Goal: Information Seeking & Learning: Learn about a topic

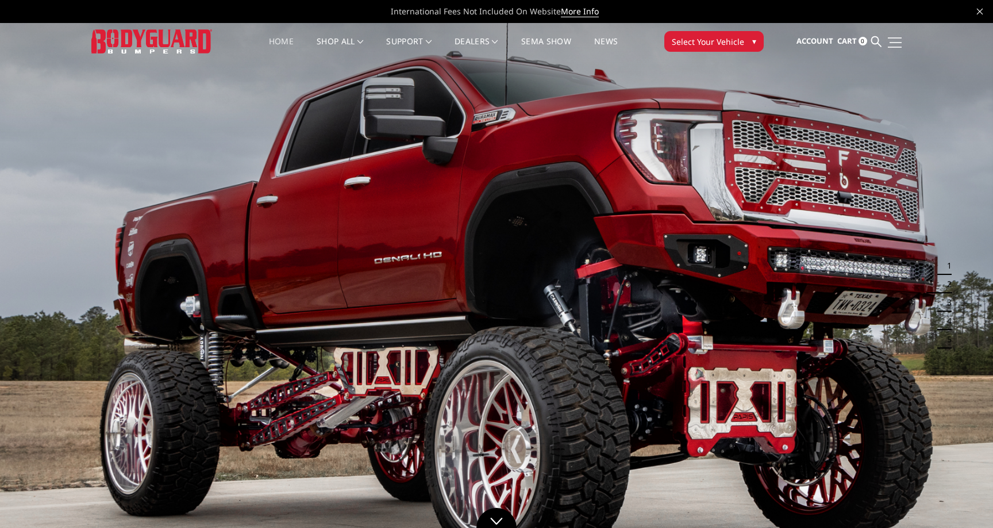
click at [886, 39] on link at bounding box center [894, 42] width 16 height 12
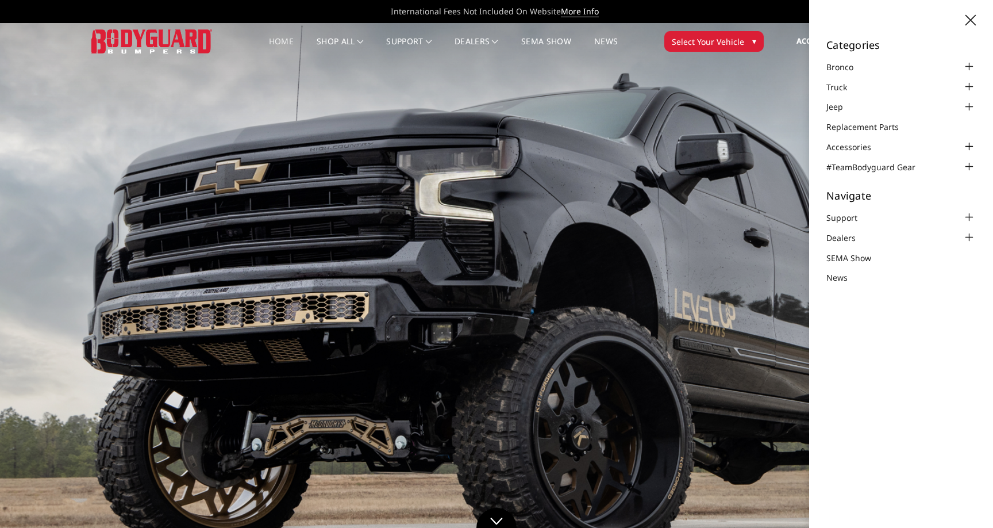
click at [962, 147] on div at bounding box center [969, 147] width 14 height 14
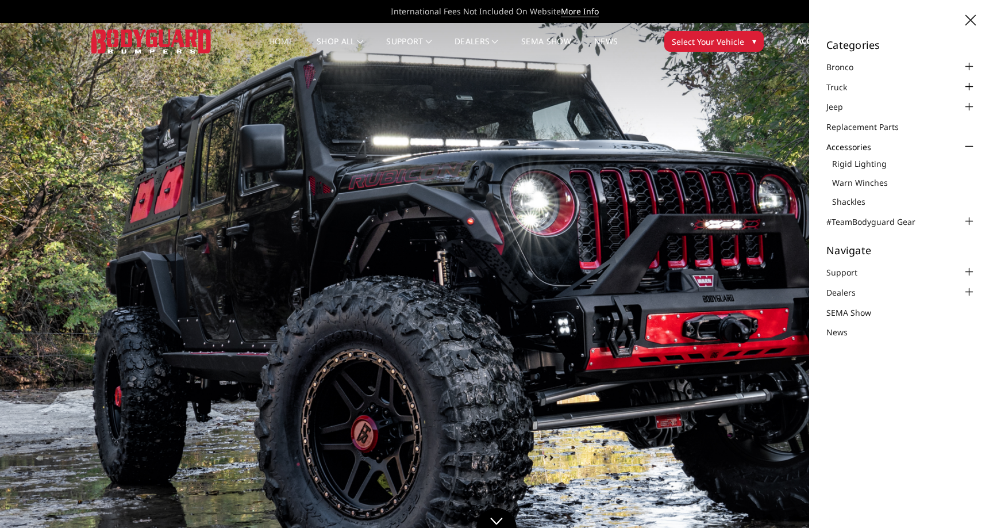
click at [969, 86] on div at bounding box center [969, 87] width 14 height 14
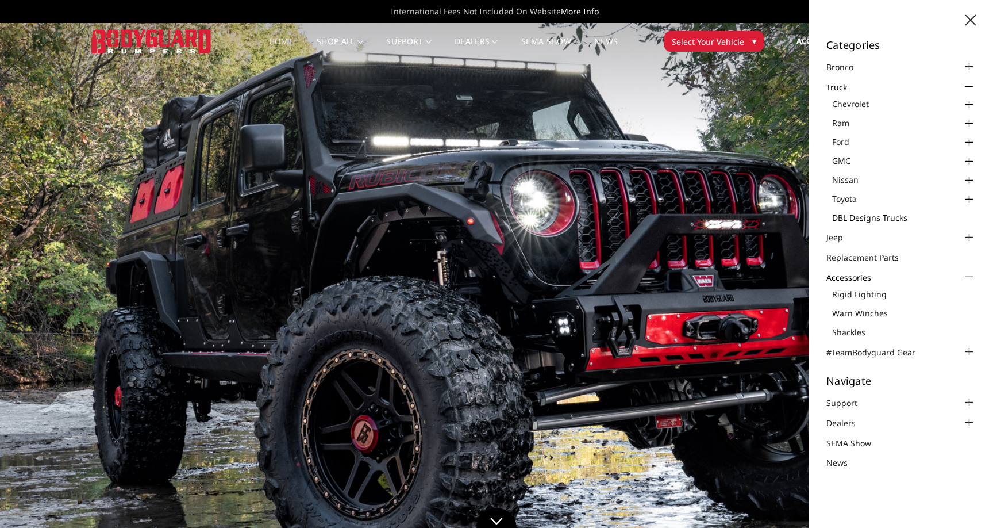
click at [901, 217] on link "DBL Designs Trucks" at bounding box center [904, 218] width 144 height 12
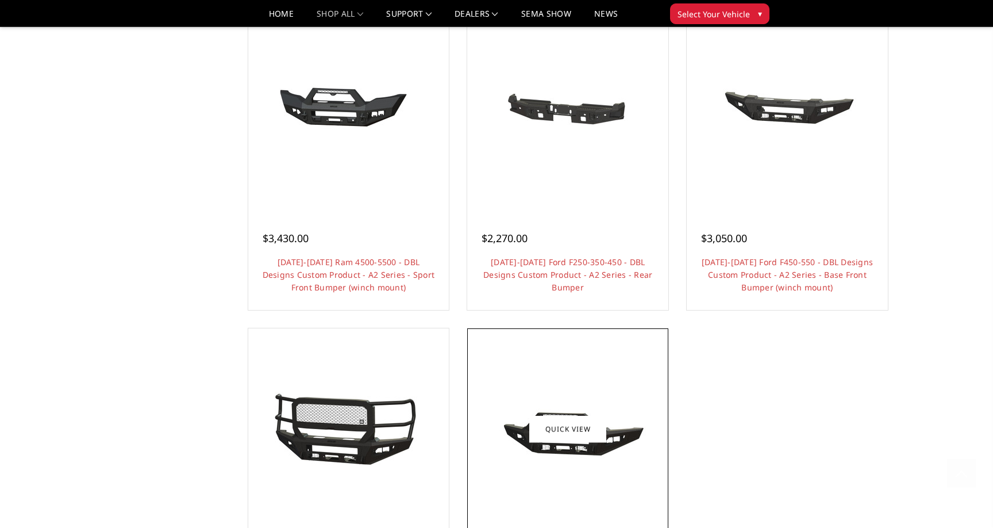
scroll to position [881, 0]
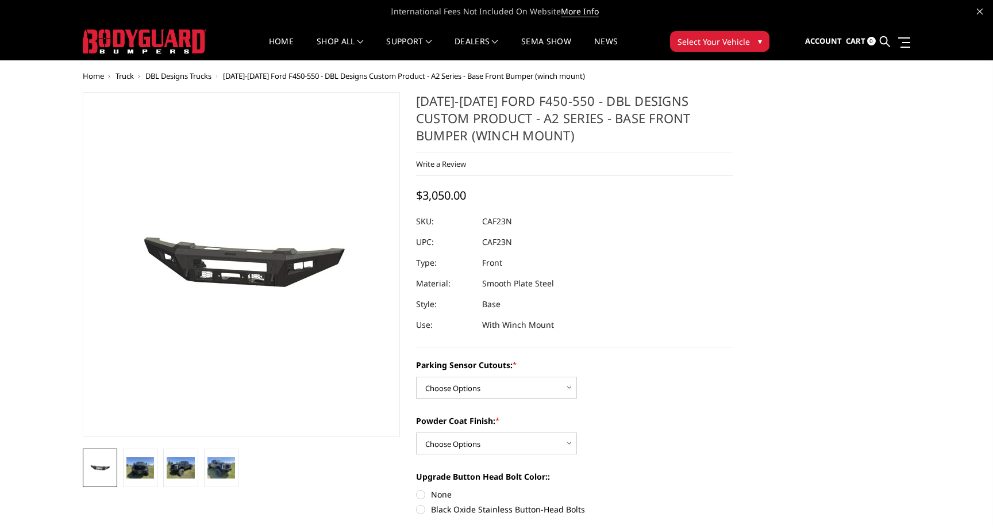
click at [558, 277] on dl "SKU: CAF23N UPC: CAF23N Type: Front Material: Smooth Plate Steel Style: Base Us…" at bounding box center [574, 273] width 317 height 124
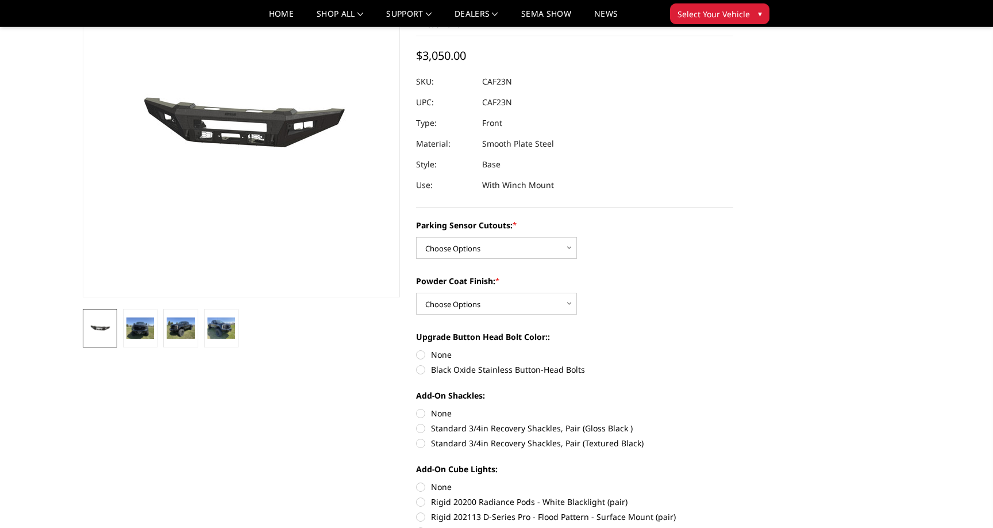
scroll to position [215, 0]
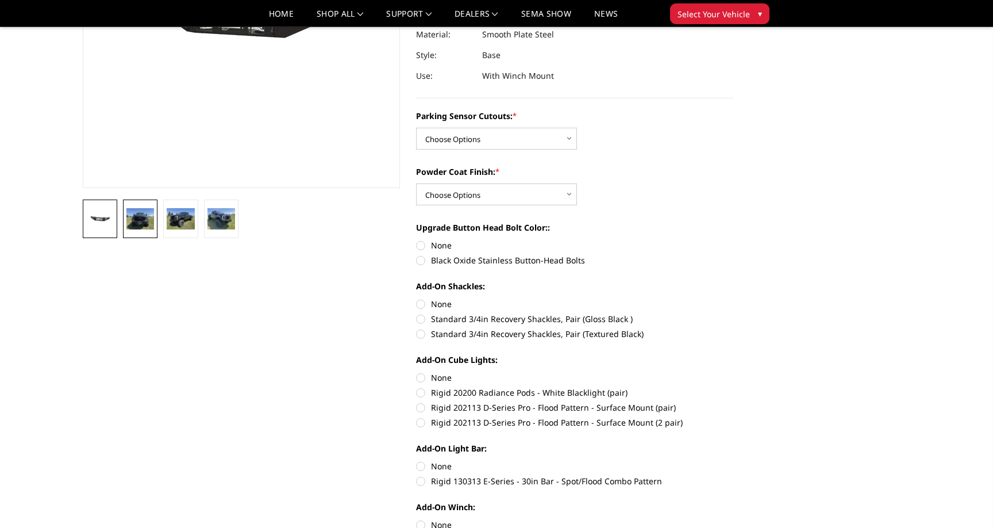
click at [154, 214] on img at bounding box center [140, 218] width 28 height 21
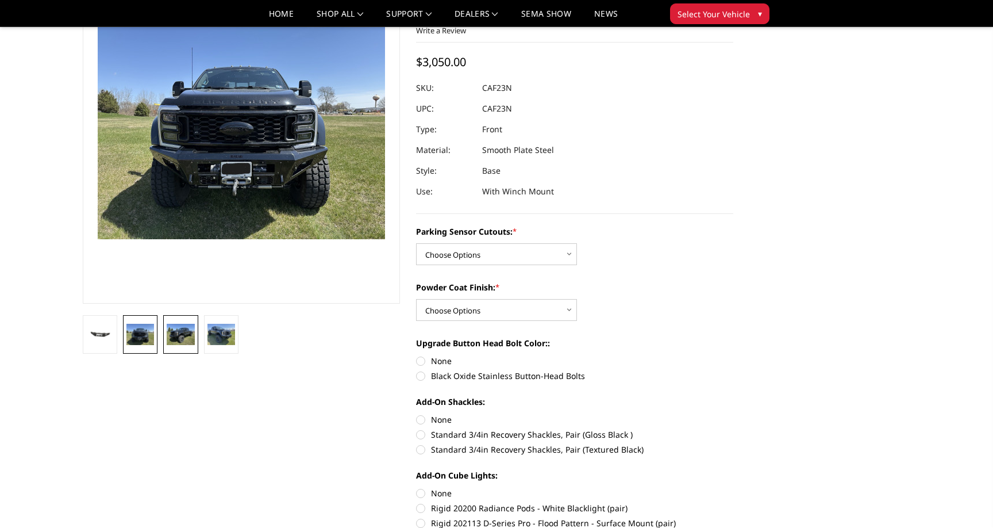
scroll to position [98, 0]
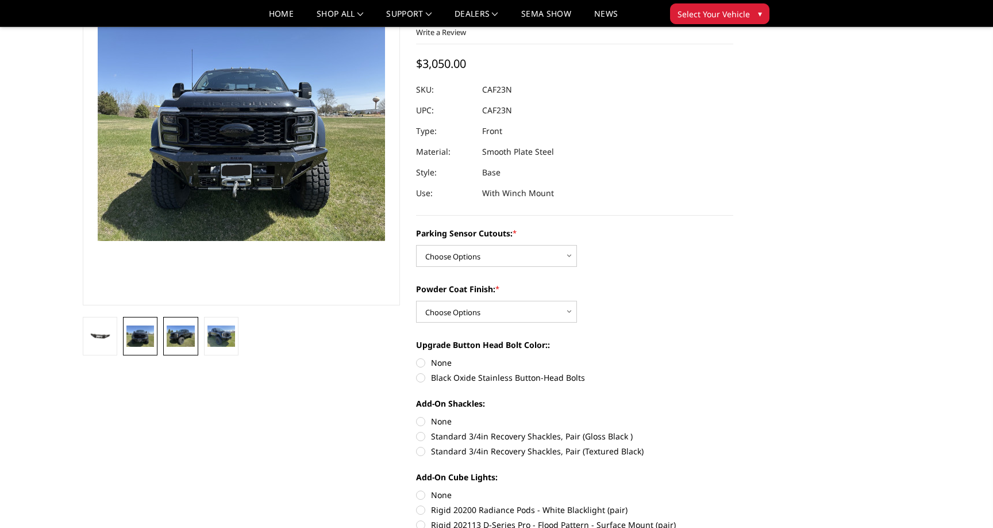
click at [176, 345] on img at bounding box center [181, 335] width 28 height 21
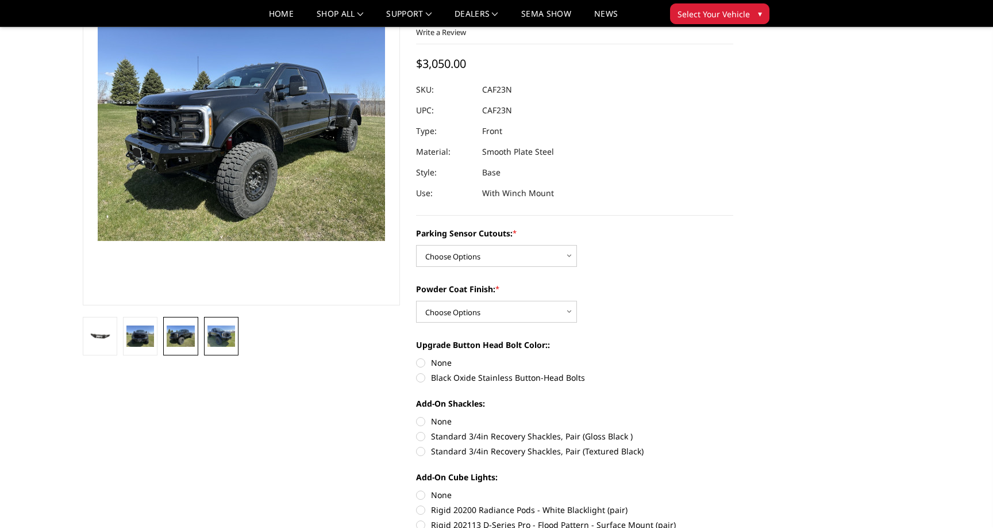
click at [229, 341] on img at bounding box center [222, 335] width 28 height 21
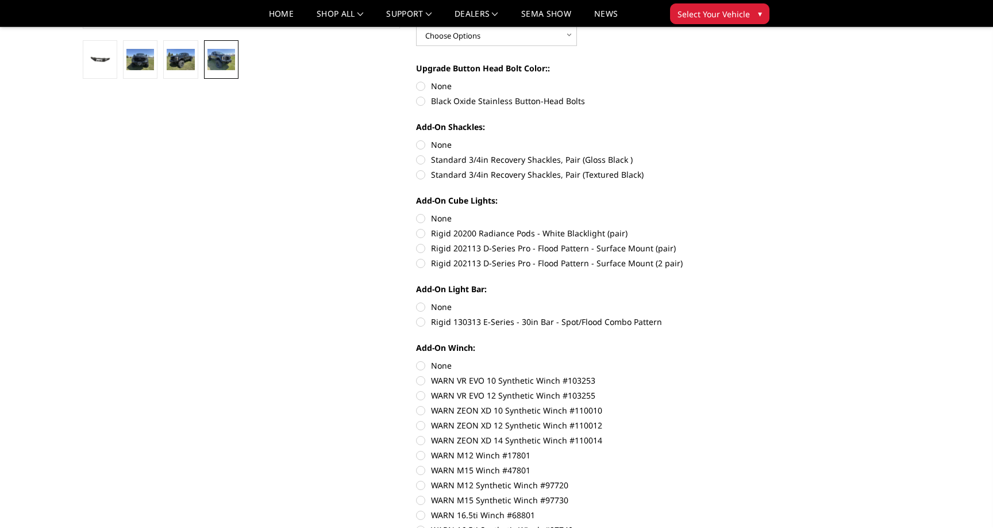
scroll to position [393, 0]
